Goal: Transaction & Acquisition: Purchase product/service

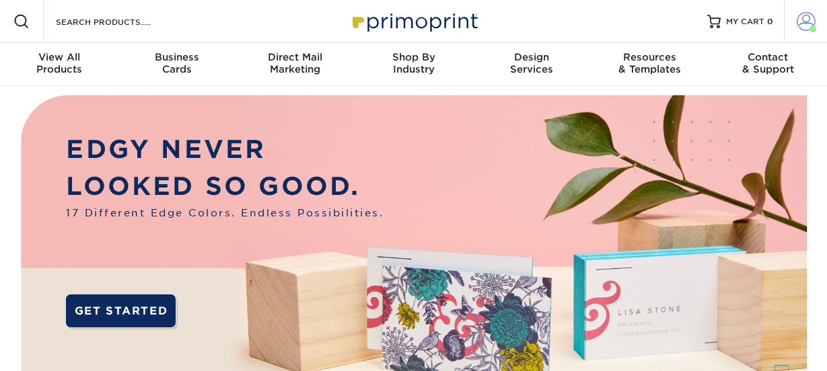
click at [807, 25] on span at bounding box center [805, 21] width 19 height 19
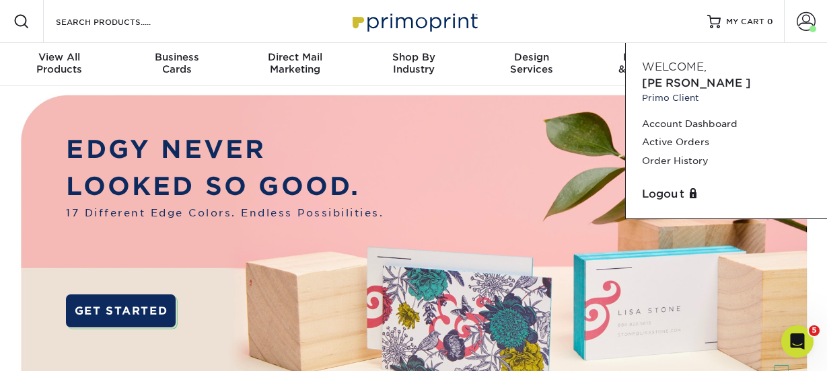
click at [264, 18] on div "Resources Menu Search Products Account Welcome, Patricia Primo Client Account D…" at bounding box center [413, 21] width 827 height 43
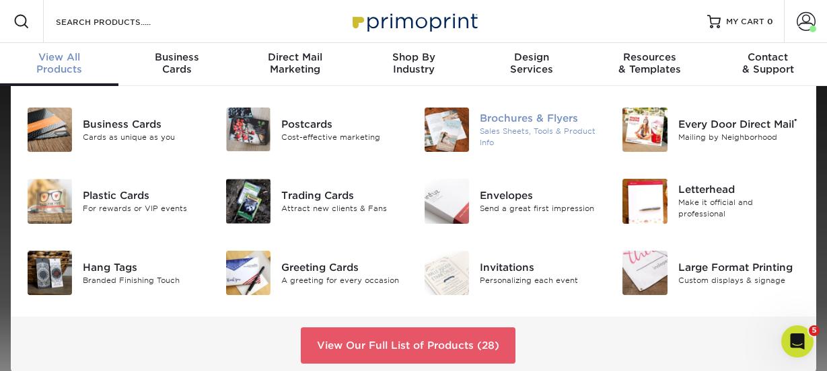
click at [517, 111] on div "Brochures & Flyers Sales Sheets, Tools & Product Info" at bounding box center [546, 130] width 133 height 44
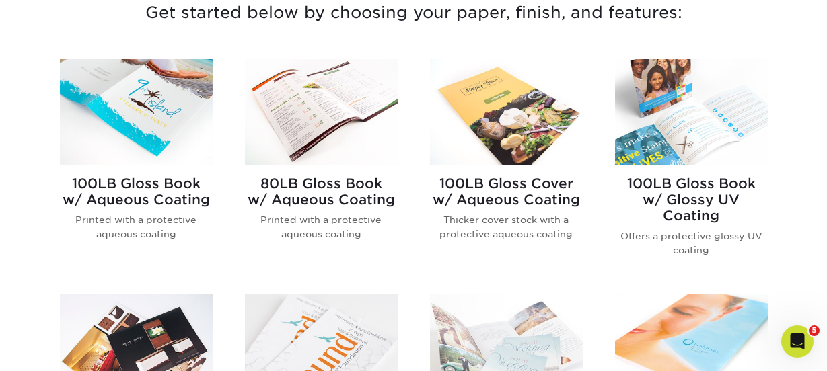
scroll to position [540, 0]
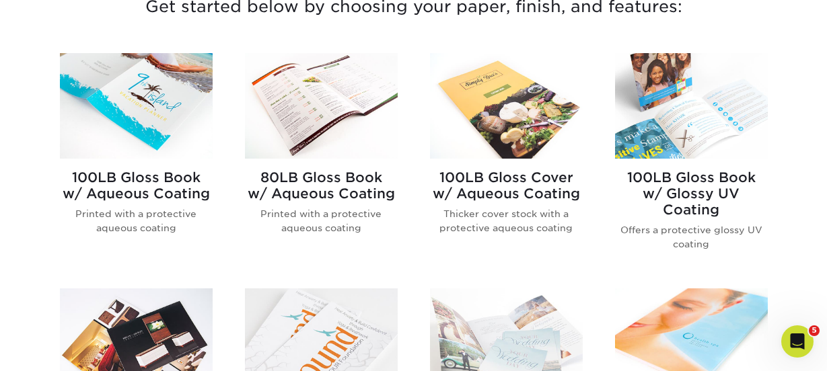
click at [428, 173] on div "100LB Gloss Cover w/ Aqueous Coating Thicker cover stock with a protective aque…" at bounding box center [506, 162] width 185 height 219
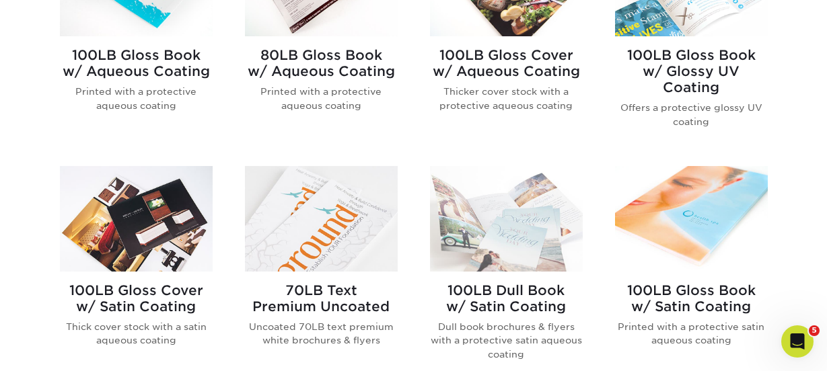
scroll to position [698, 0]
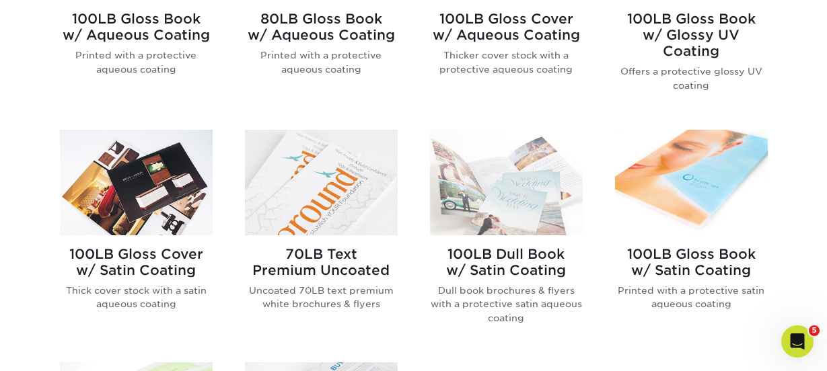
click at [323, 189] on img at bounding box center [321, 183] width 153 height 106
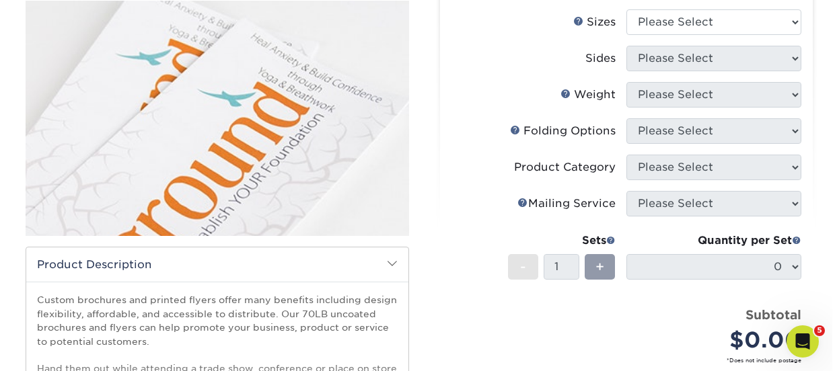
scroll to position [157, 0]
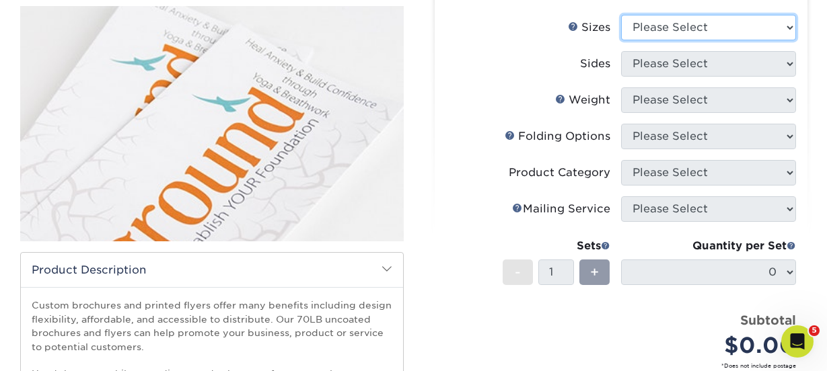
click at [659, 24] on select "Please Select 3.67" x 8.5" 4" x 6" 4" x 8.5" 4" x 9" 4.25" x 5.5" 4.25" x 11" 5…" at bounding box center [708, 28] width 175 height 26
select select "8.00x9.00"
click at [621, 15] on select "Please Select 3.67" x 8.5" 4" x 6" 4" x 8.5" 4" x 9" 4.25" x 5.5" 4.25" x 11" 5…" at bounding box center [708, 28] width 175 height 26
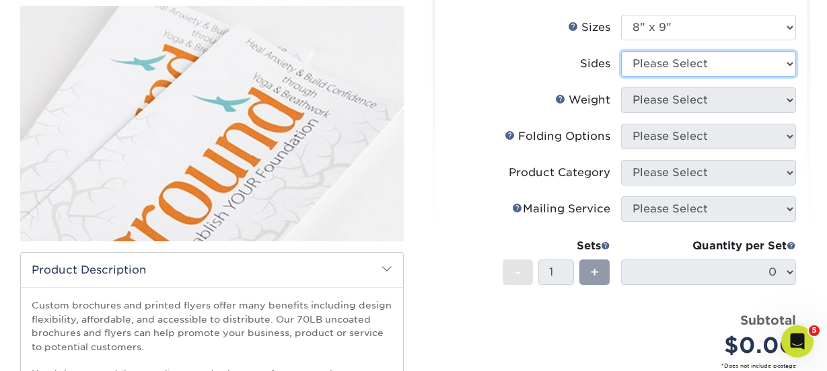
click at [685, 70] on select "Please Select Print Both Sides Print Front Only" at bounding box center [708, 64] width 175 height 26
select select "13abbda7-1d64-4f25-8bb2-c179b224825d"
click at [621, 51] on select "Please Select Print Both Sides Print Front Only" at bounding box center [708, 64] width 175 height 26
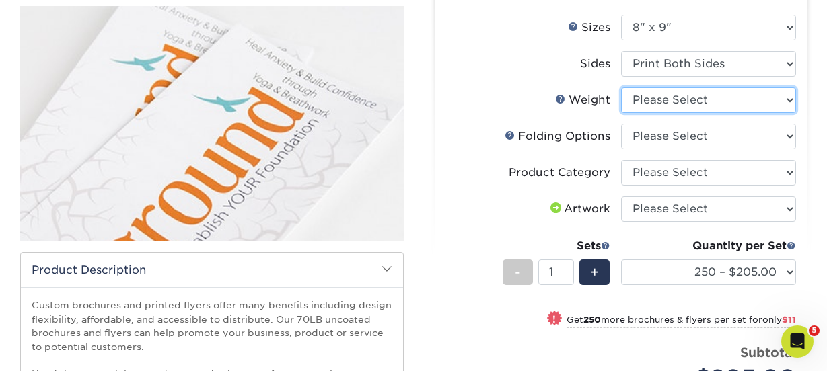
click at [684, 100] on select "Please Select 70LB" at bounding box center [708, 100] width 175 height 26
select select "70LB"
click at [621, 87] on select "Please Select 70LB" at bounding box center [708, 100] width 175 height 26
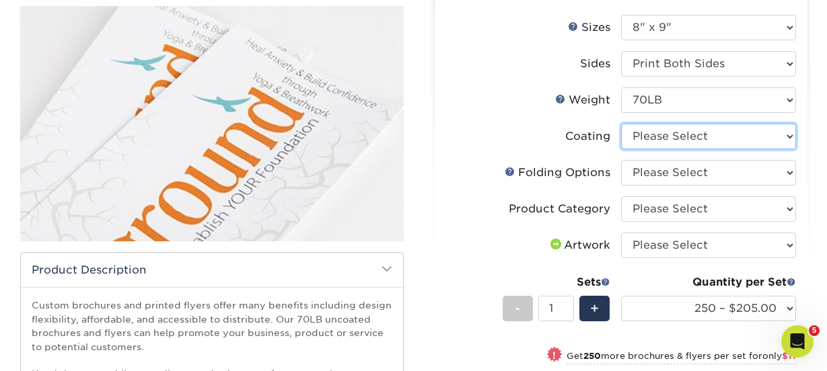
click at [650, 135] on select at bounding box center [708, 137] width 175 height 26
select select "3e7618de-abca-4bda-9f97-8b9129e913d8"
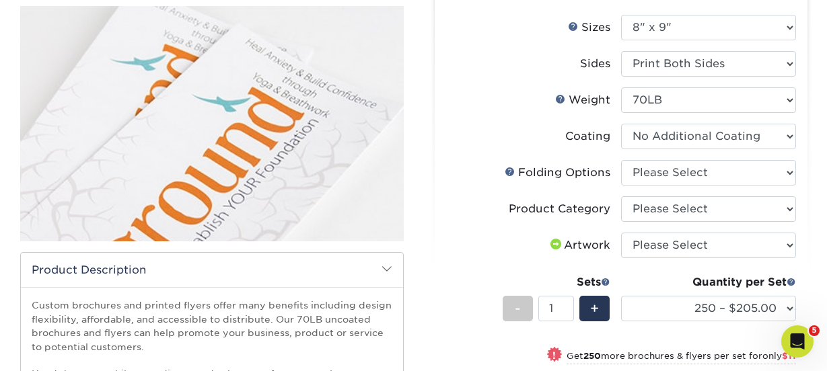
click at [621, 124] on select at bounding box center [708, 137] width 175 height 26
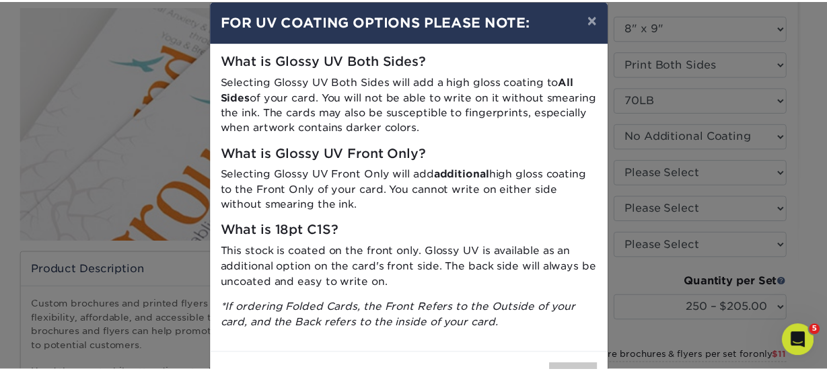
scroll to position [69, 0]
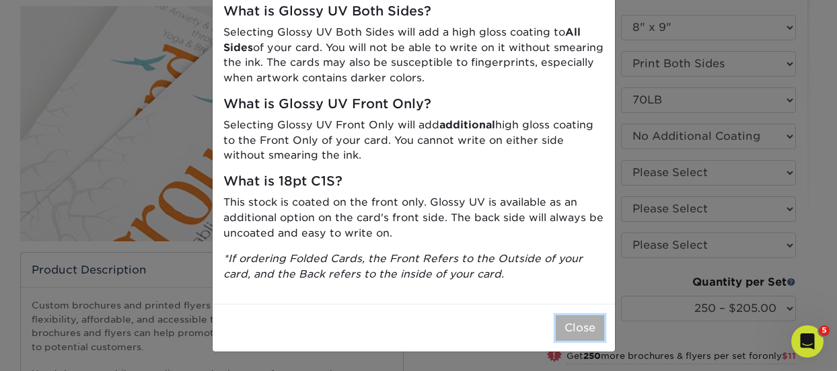
click at [570, 327] on button "Close" at bounding box center [580, 329] width 48 height 26
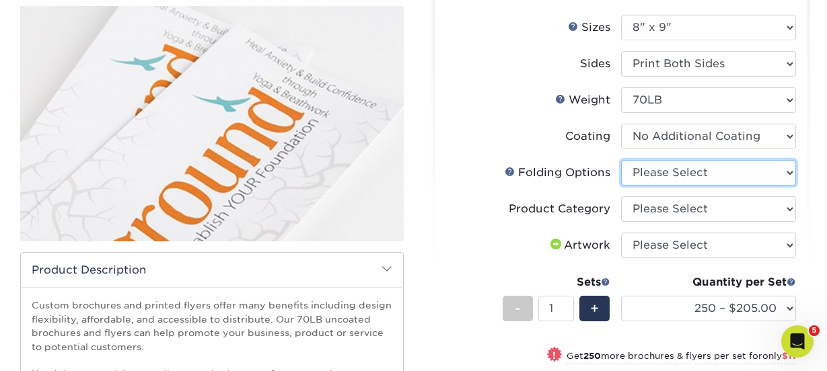
click at [675, 170] on select "Please Select FLAT - No Folding Half-Fold (Vertical) Half-Fold (Horizontal) Tri…" at bounding box center [708, 173] width 175 height 26
select select "9b1d5825-34d1-4721-9874-ed79abb003d7"
click at [621, 160] on select "Please Select FLAT - No Folding Half-Fold (Vertical) Half-Fold (Horizontal) Tri…" at bounding box center [708, 173] width 175 height 26
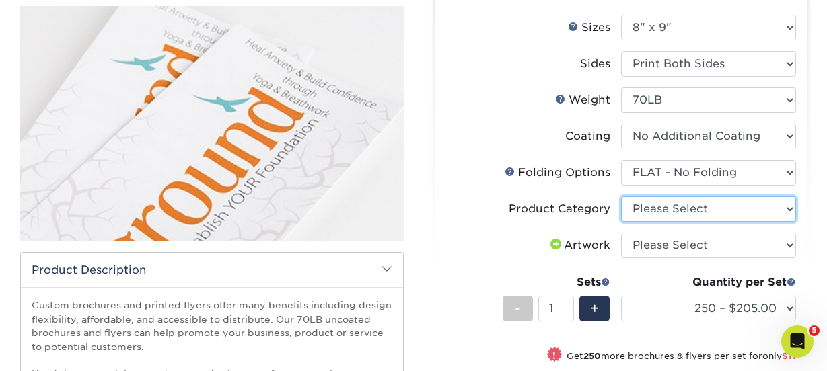
click at [670, 206] on select "Please Select Flyers and Brochures" at bounding box center [708, 209] width 175 height 26
select select "1a668080-6b7c-4174-b399-2c3833b27ef4"
click at [621, 196] on select "Please Select Flyers and Brochures" at bounding box center [708, 209] width 175 height 26
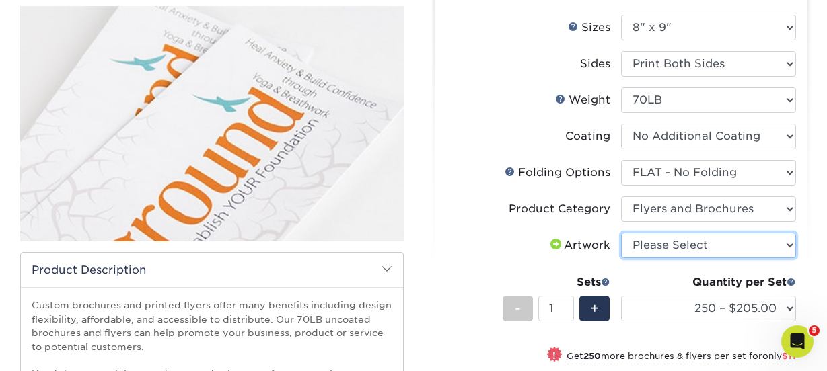
click at [662, 248] on select "Please Select I will upload files I need a design - $175" at bounding box center [708, 246] width 175 height 26
select select "upload"
click at [621, 233] on select "Please Select I will upload files I need a design - $175" at bounding box center [708, 246] width 175 height 26
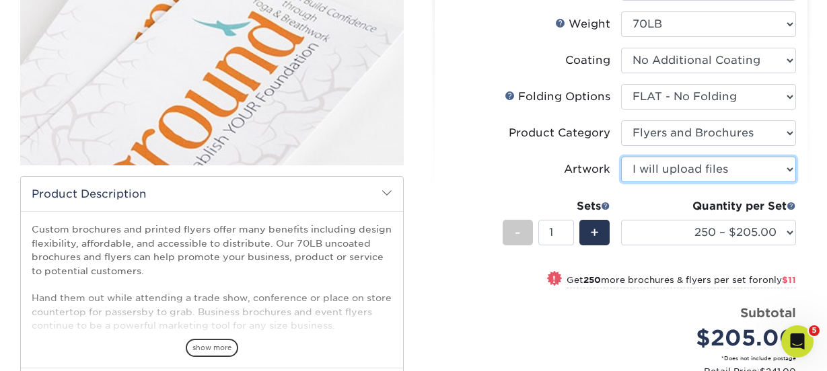
scroll to position [234, 0]
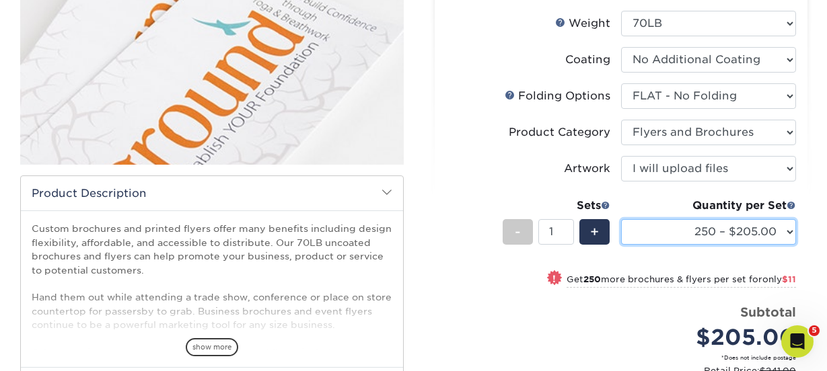
click at [692, 229] on select "250 – $205.00 500 – $216.00 1000 – $237.00 2000 – $302.00 2500 – $378.00 3000 –…" at bounding box center [708, 232] width 175 height 26
select select "1000 – $237.00"
click at [621, 219] on select "250 – $205.00 500 – $216.00 1000 – $237.00 2000 – $302.00 2500 – $378.00 3000 –…" at bounding box center [708, 232] width 175 height 26
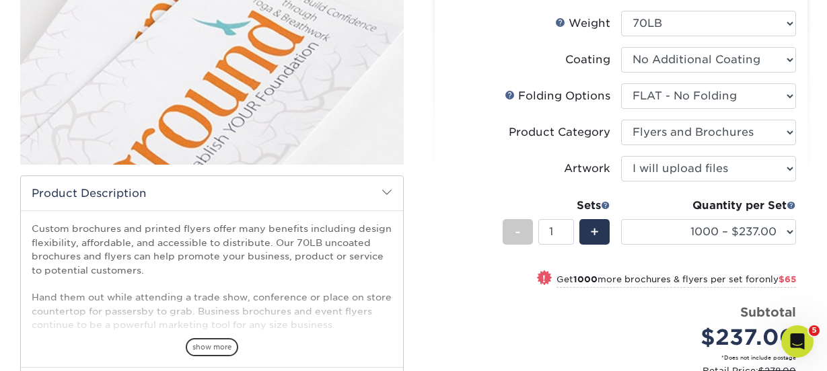
click at [504, 309] on div "Price per set $237.00" at bounding box center [533, 328] width 175 height 51
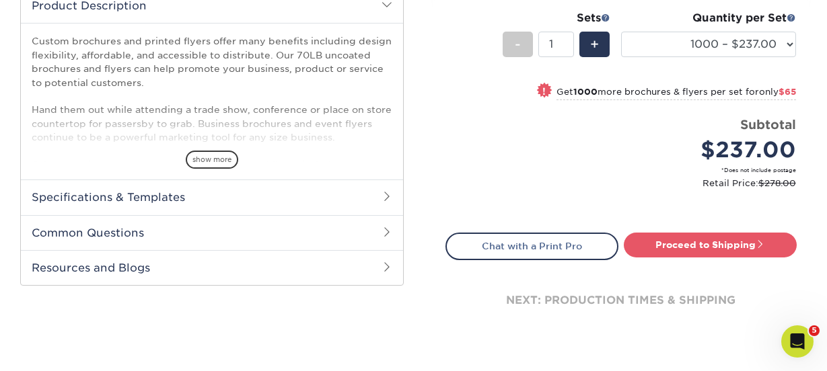
scroll to position [421, 0]
click at [211, 157] on span "show more" at bounding box center [212, 160] width 52 height 18
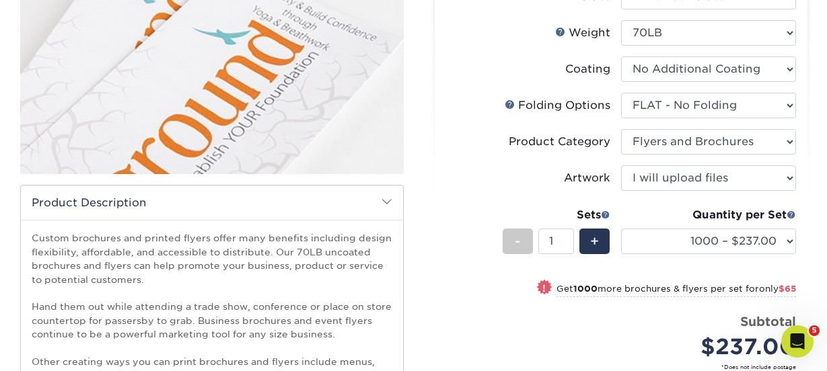
scroll to position [224, 0]
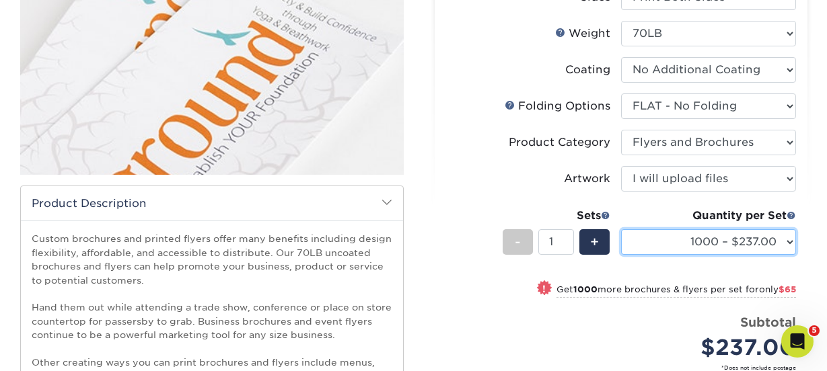
click at [692, 246] on select "250 – $205.00 500 – $216.00 1000 – $237.00 2000 – $302.00 2500 – $378.00 3000 –…" at bounding box center [708, 242] width 175 height 26
click at [445, 130] on ul "Sizes Help Sizes Please Select 3.67" x 8.5" 4" x 6" 4" x 8.5" 4" x 9" 4.25" x 5…" at bounding box center [620, 176] width 351 height 456
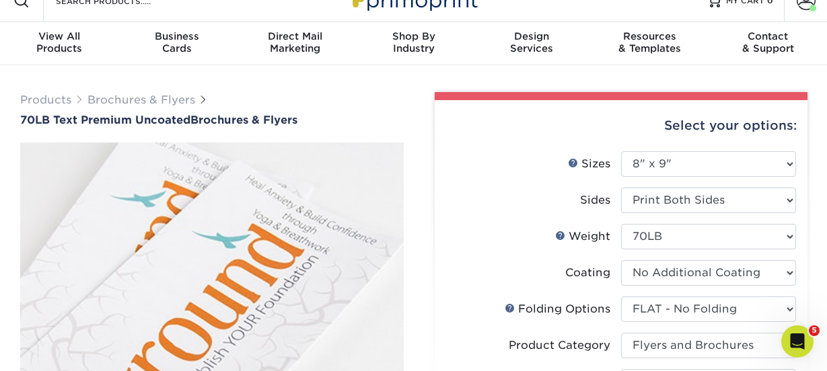
scroll to position [20, 0]
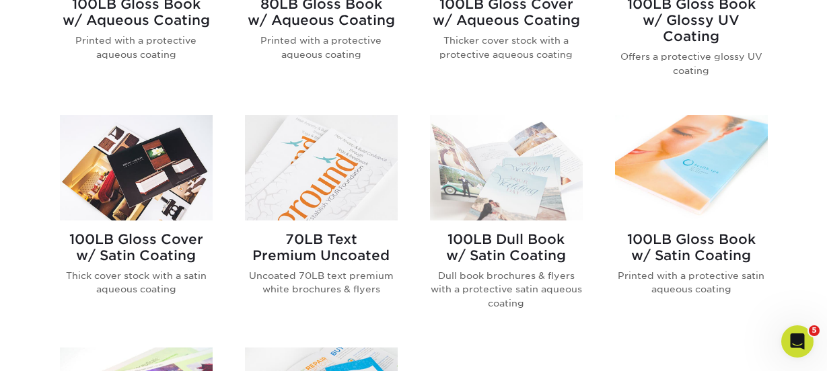
scroll to position [714, 0]
click at [352, 168] on img at bounding box center [321, 167] width 153 height 106
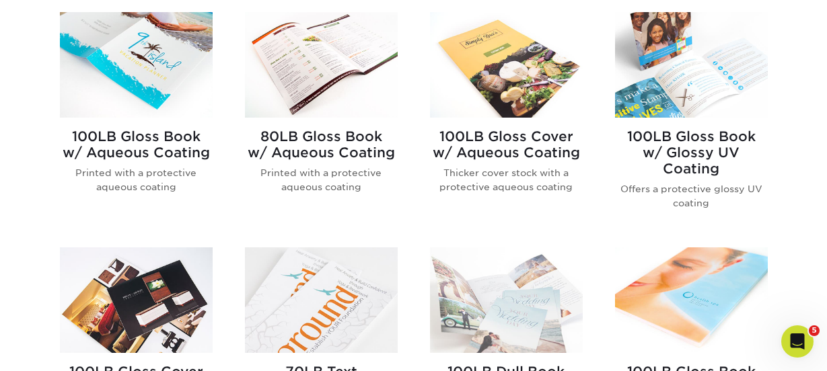
scroll to position [710, 0]
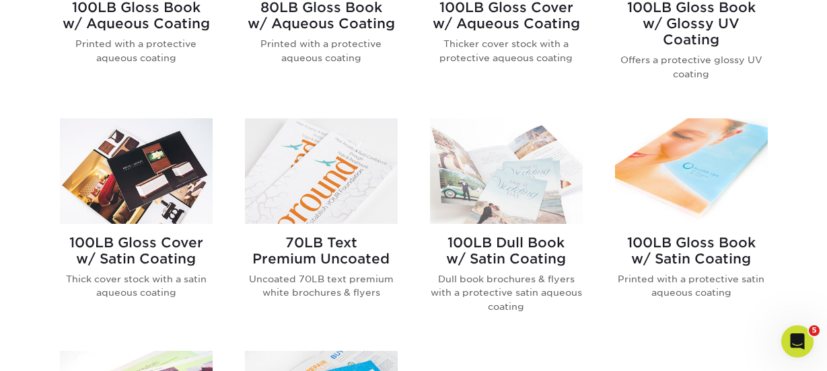
click at [508, 187] on img at bounding box center [506, 171] width 153 height 106
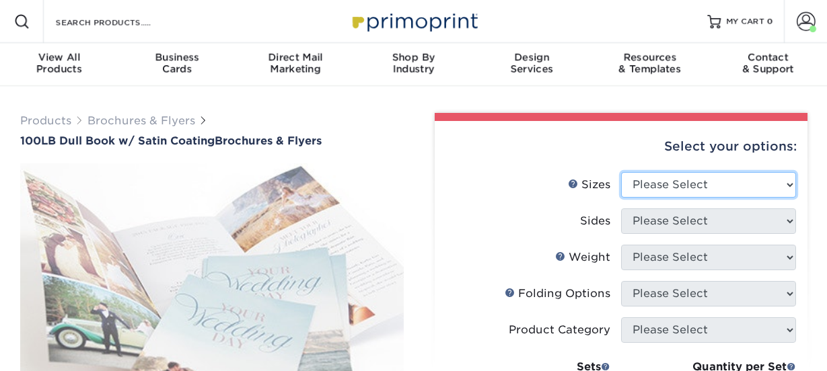
click at [654, 184] on select "Please Select 3.67" x 8.5" 3.67" x 8.5" 4" x 6" 4" x 8.5" 4" x 8.5" 4" x 9" 4" …" at bounding box center [708, 185] width 175 height 26
select select "8.50x11.00"
click at [621, 172] on select "Please Select 3.67" x 8.5" 3.67" x 8.5" 4" x 6" 4" x 8.5" 4" x 8.5" 4" x 9" 4" …" at bounding box center [708, 185] width 175 height 26
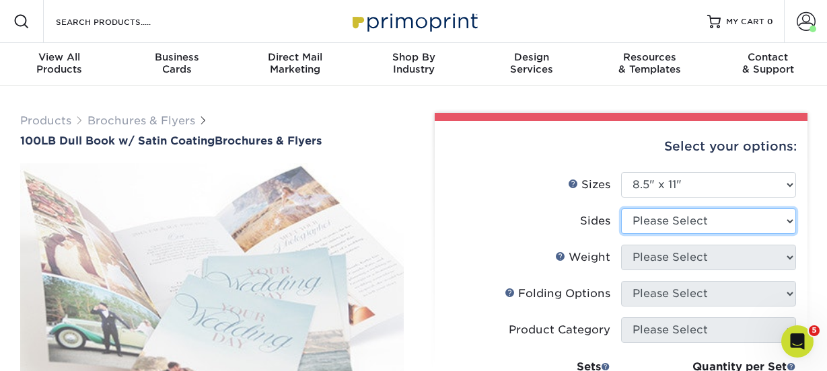
click at [682, 224] on select "Please Select Print Both Sides Print Front Only" at bounding box center [708, 222] width 175 height 26
select select "13abbda7-1d64-4f25-8bb2-c179b224825d"
click at [621, 209] on select "Please Select Print Both Sides Print Front Only" at bounding box center [708, 222] width 175 height 26
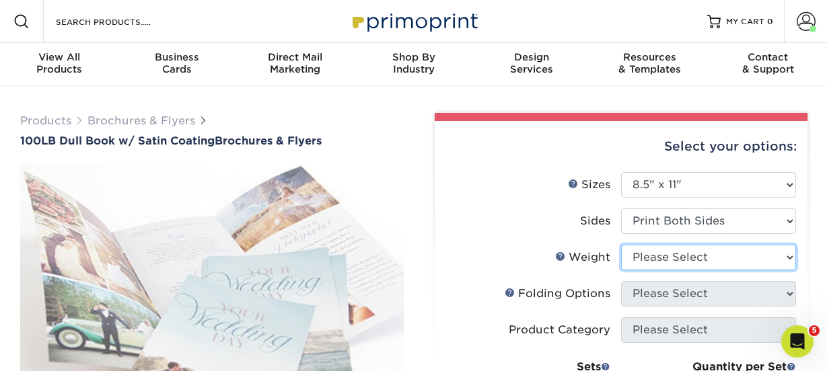
click at [671, 256] on select "Please Select 100DB" at bounding box center [708, 258] width 175 height 26
select select "100DB"
click at [621, 245] on select "Please Select 100DB" at bounding box center [708, 258] width 175 height 26
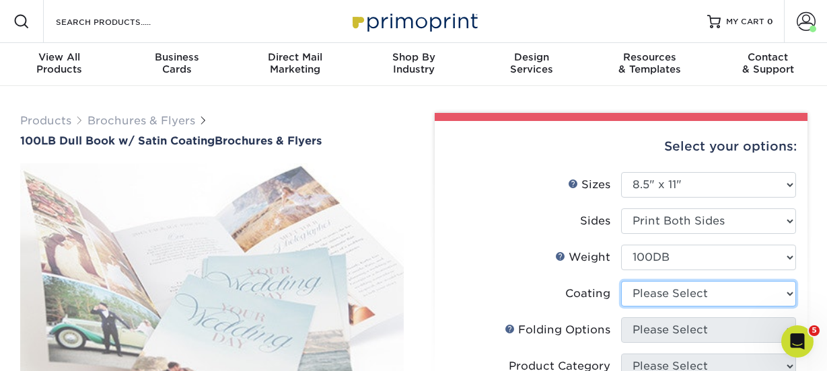
click at [644, 295] on select at bounding box center [708, 294] width 175 height 26
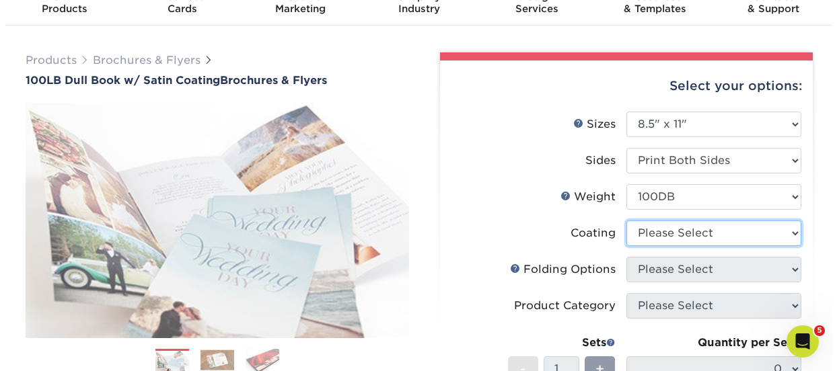
scroll to position [61, 0]
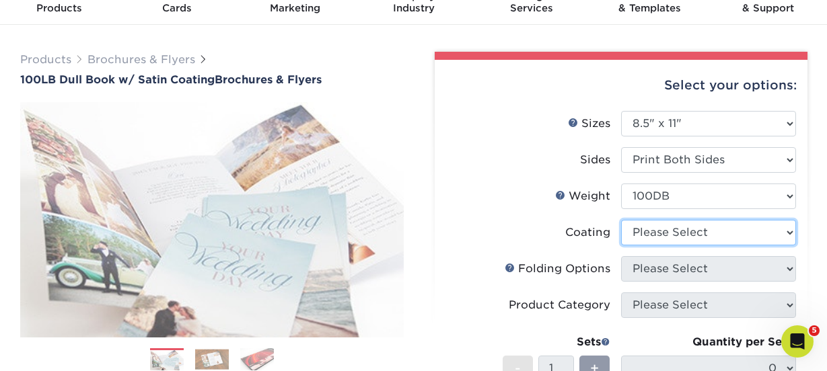
click at [638, 232] on select at bounding box center [708, 233] width 175 height 26
select select "1753ff32-3d28-4f95-990a-6fda0dbe3d7c"
click at [621, 220] on select at bounding box center [708, 233] width 175 height 26
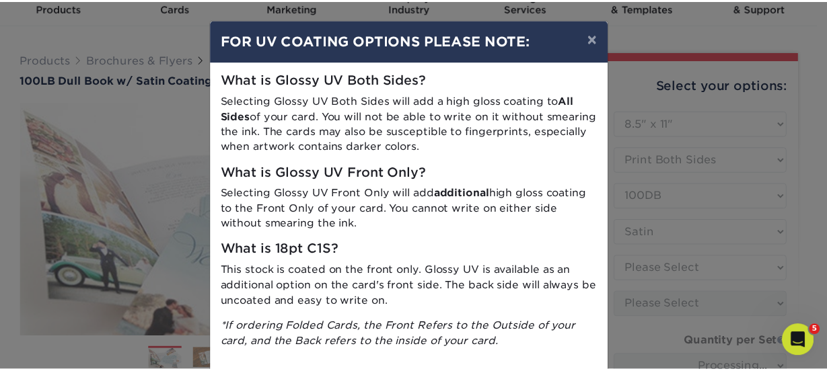
scroll to position [69, 0]
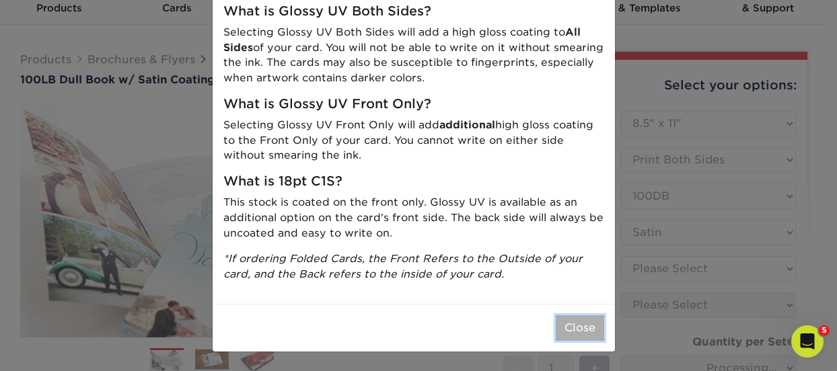
click at [574, 333] on button "Close" at bounding box center [580, 329] width 48 height 26
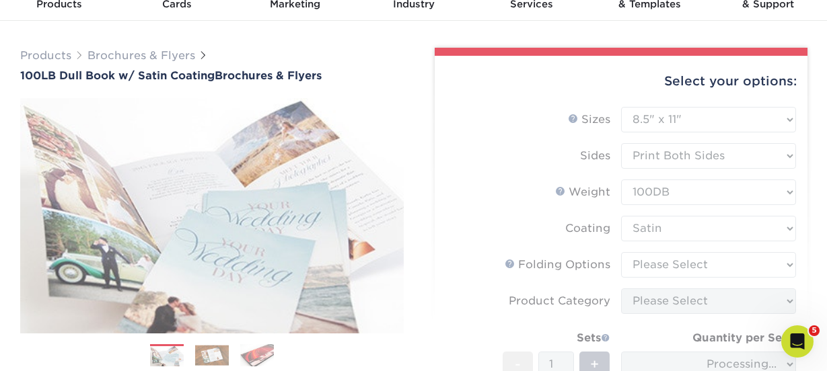
scroll to position [66, 0]
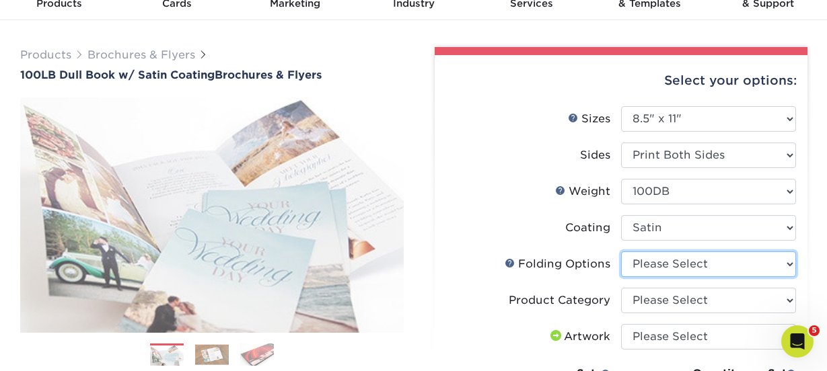
click at [657, 256] on select "Please Select FLAT - No Folding Accordion Fold Half-Fold (Vertical) Half-Fold (…" at bounding box center [708, 265] width 175 height 26
select select "9b1d5825-34d1-4721-9874-ed79abb003d7"
click at [621, 252] on select "Please Select FLAT - No Folding Accordion Fold Half-Fold (Vertical) Half-Fold (…" at bounding box center [708, 265] width 175 height 26
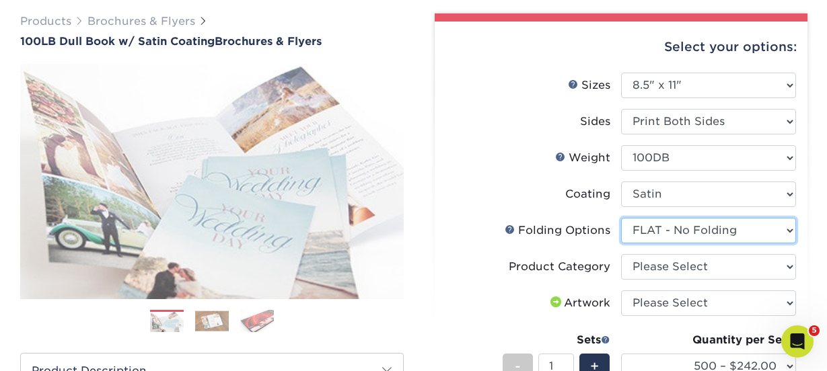
scroll to position [100, 0]
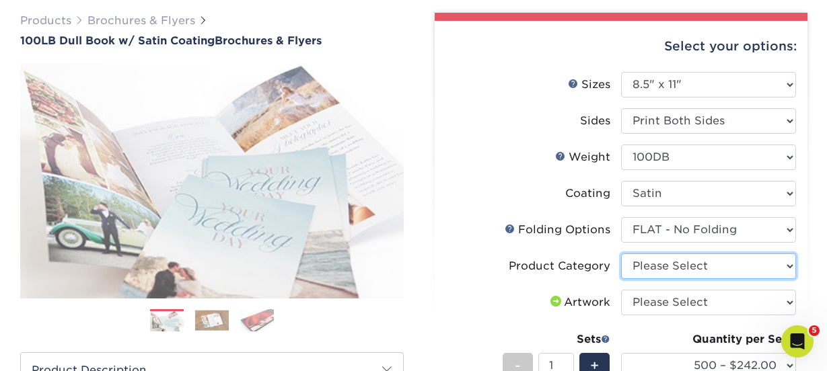
click at [661, 274] on select "Please Select Flyers and Brochures" at bounding box center [708, 267] width 175 height 26
select select "1a668080-6b7c-4174-b399-2c3833b27ef4"
click at [621, 254] on select "Please Select Flyers and Brochures" at bounding box center [708, 267] width 175 height 26
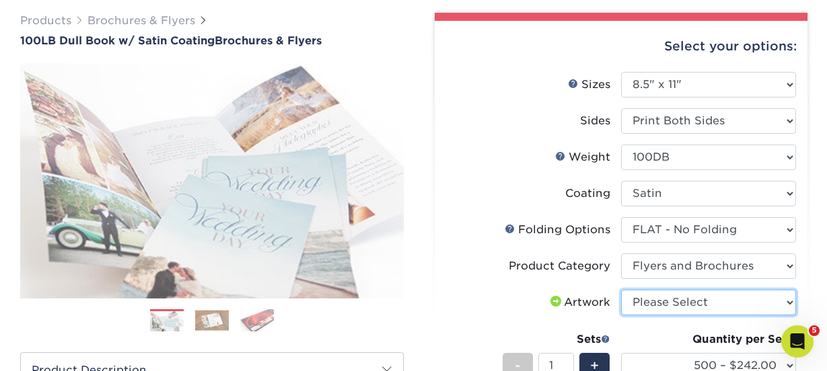
click at [663, 305] on select "Please Select I will upload files I need a design - $175" at bounding box center [708, 303] width 175 height 26
select select "upload"
click at [621, 290] on select "Please Select I will upload files I need a design - $175" at bounding box center [708, 303] width 175 height 26
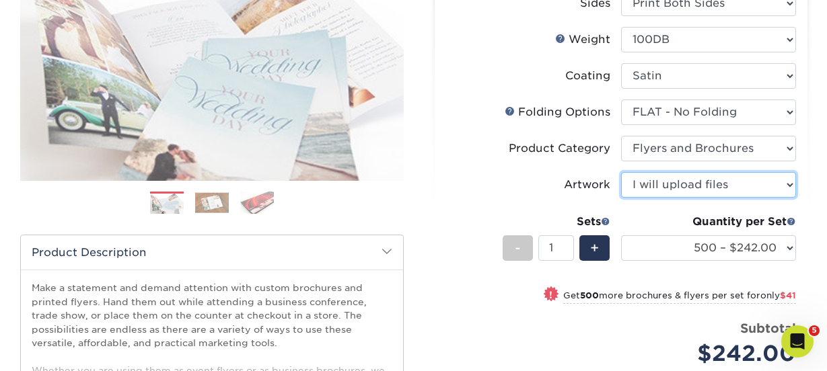
scroll to position [219, 0]
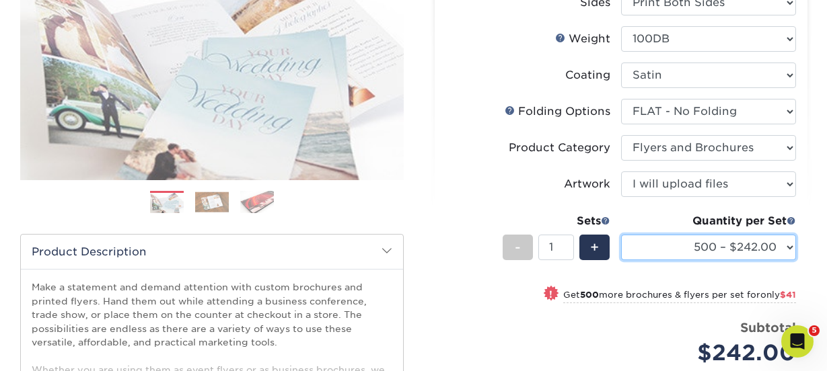
click at [659, 248] on select "500 – $242.00 1000 – $283.00 2000 – $375.00 2500 – $469.00 3000 – $506.00 4000 …" at bounding box center [708, 248] width 175 height 26
click at [205, 198] on img at bounding box center [212, 202] width 34 height 21
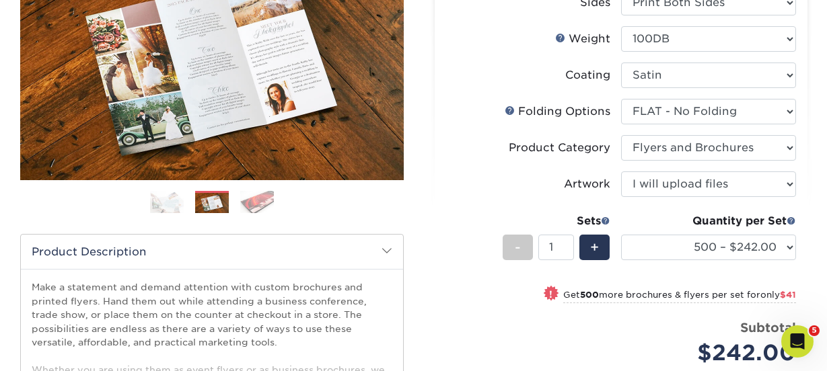
click at [255, 206] on img at bounding box center [257, 202] width 34 height 24
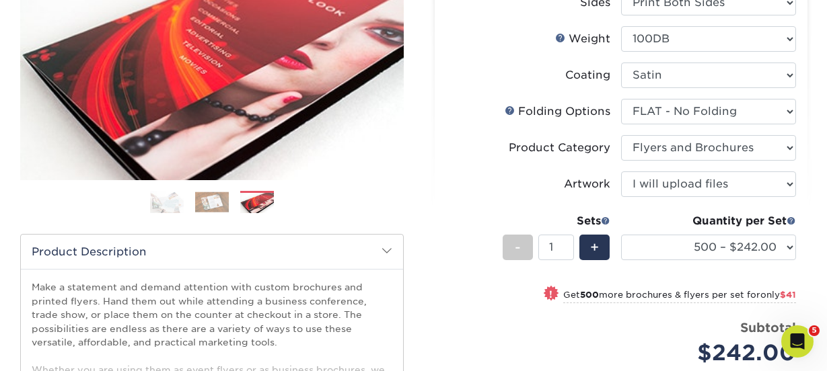
click at [162, 202] on img at bounding box center [167, 202] width 34 height 24
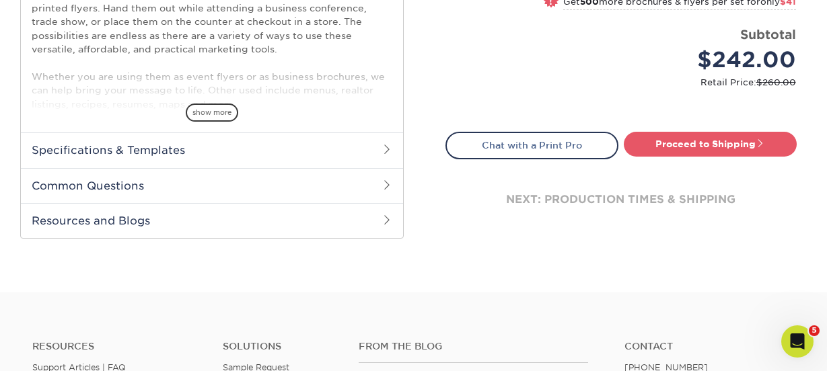
scroll to position [513, 0]
click at [268, 153] on h2 "Specifications & Templates" at bounding box center [212, 149] width 382 height 35
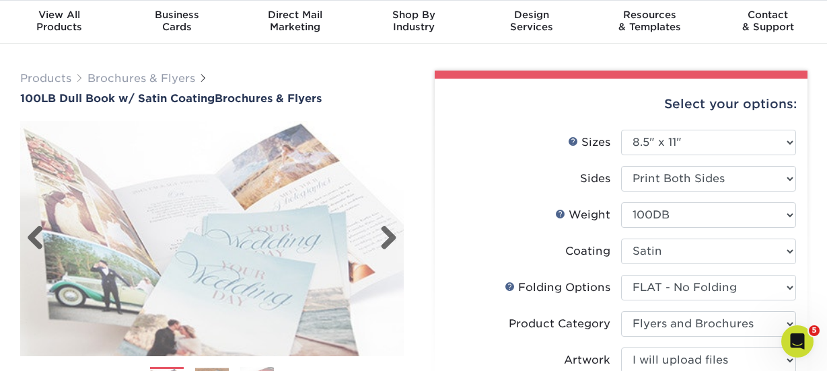
scroll to position [0, 0]
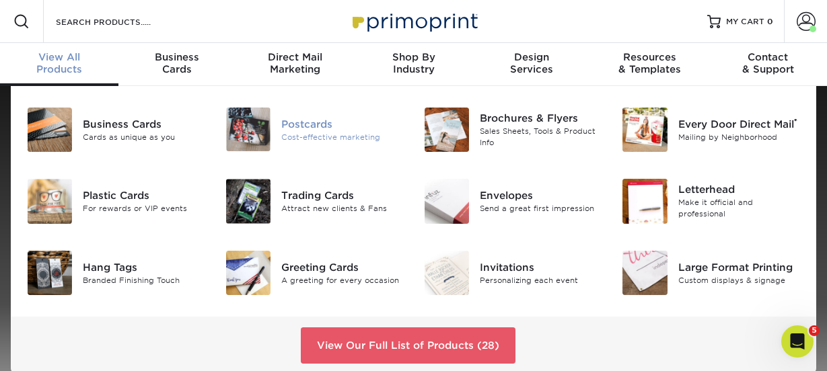
click at [258, 136] on img at bounding box center [248, 130] width 44 height 44
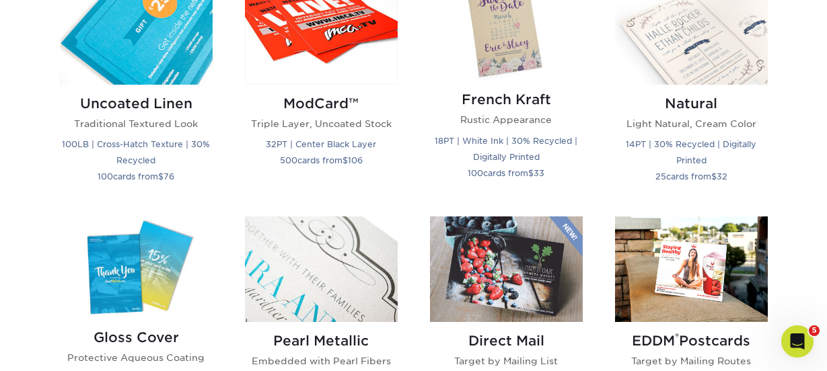
scroll to position [1643, 0]
